Goal: Navigation & Orientation: Find specific page/section

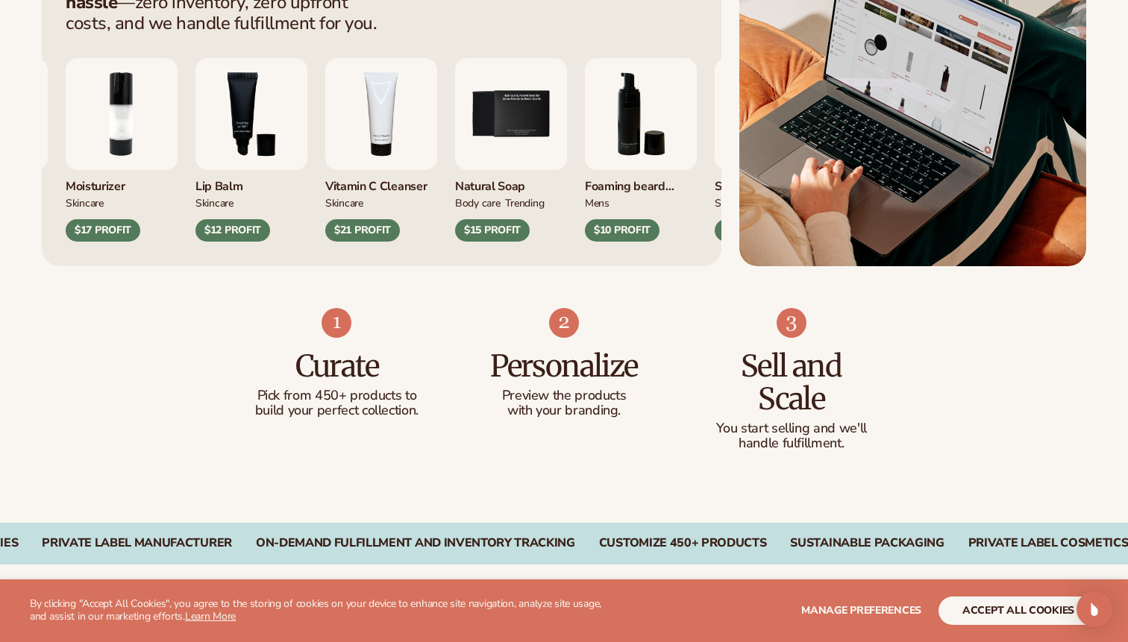
scroll to position [696, 0]
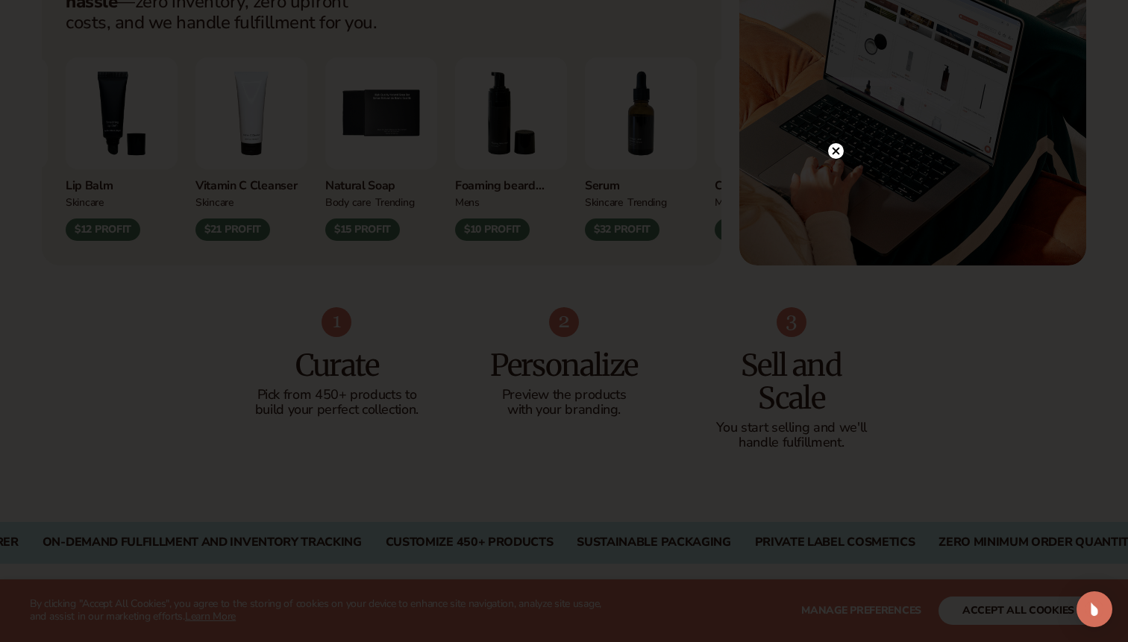
click at [831, 160] on div at bounding box center [836, 151] width 16 height 26
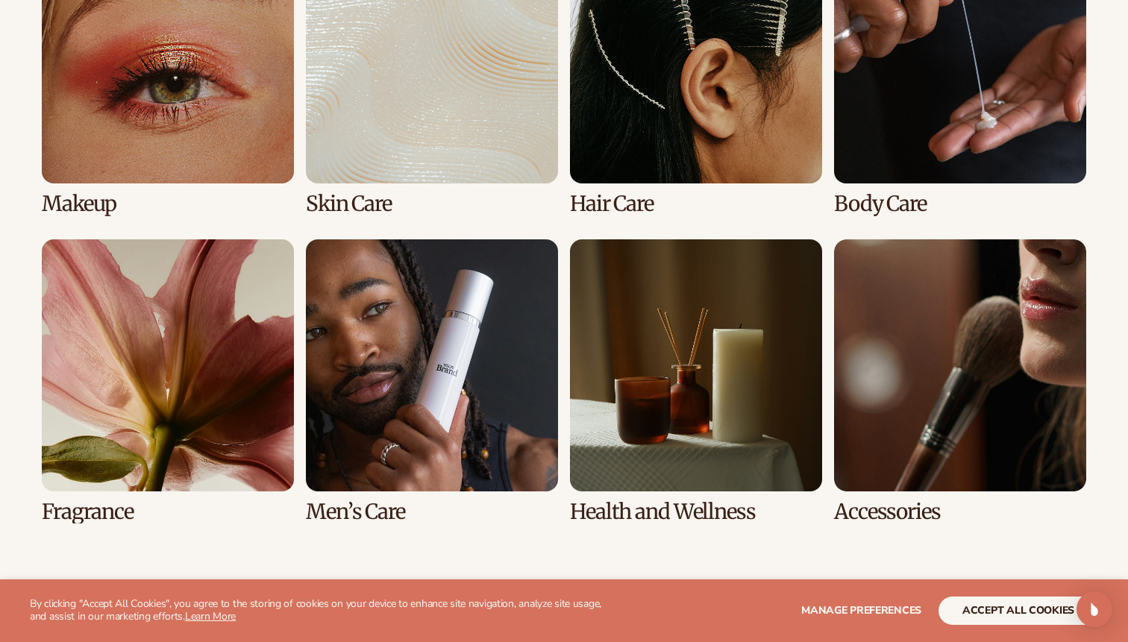
scroll to position [3014, 0]
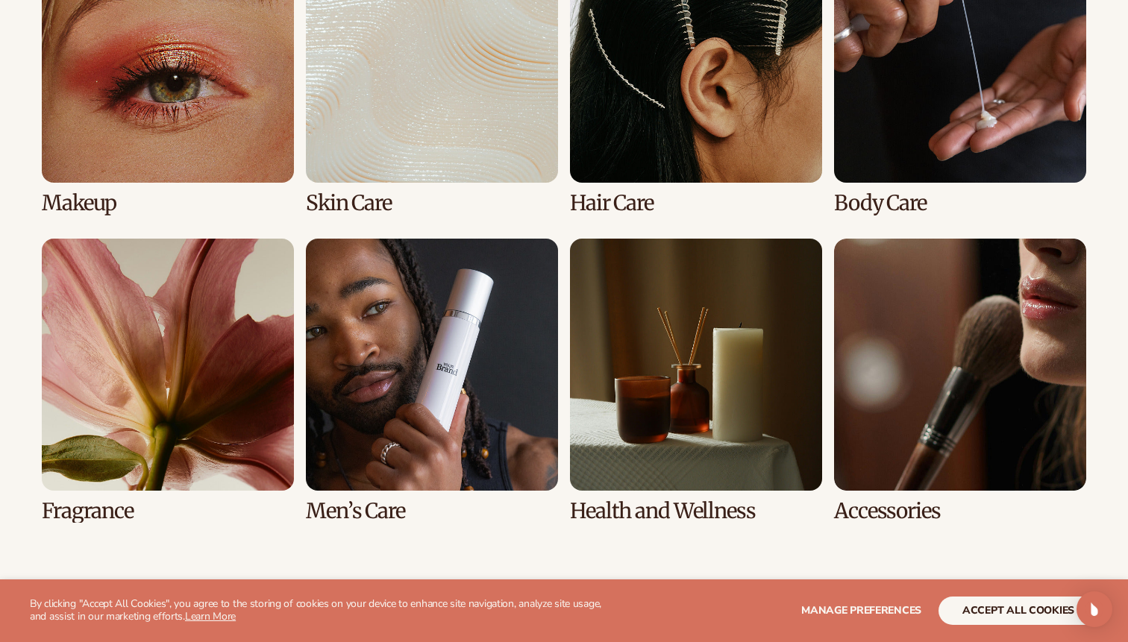
click at [450, 169] on link "2 / 8" at bounding box center [432, 73] width 252 height 284
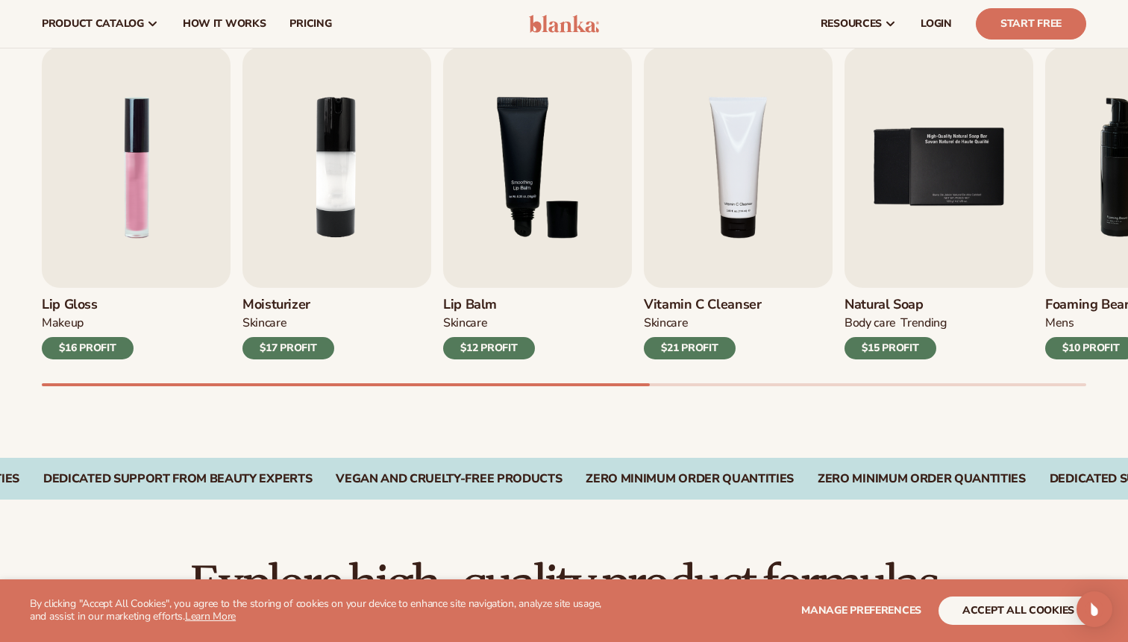
scroll to position [482, 0]
